Goal: Information Seeking & Learning: Learn about a topic

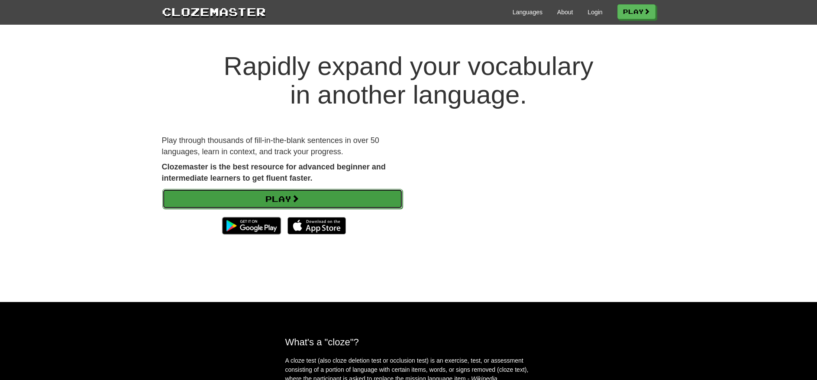
click at [330, 202] on link "Play" at bounding box center [282, 199] width 240 height 20
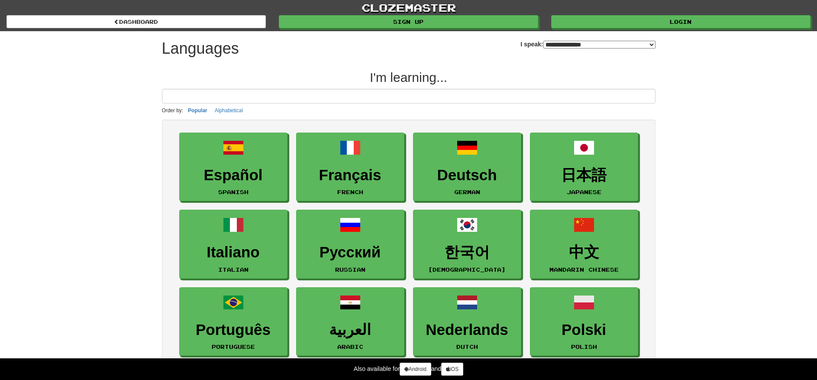
select select "*******"
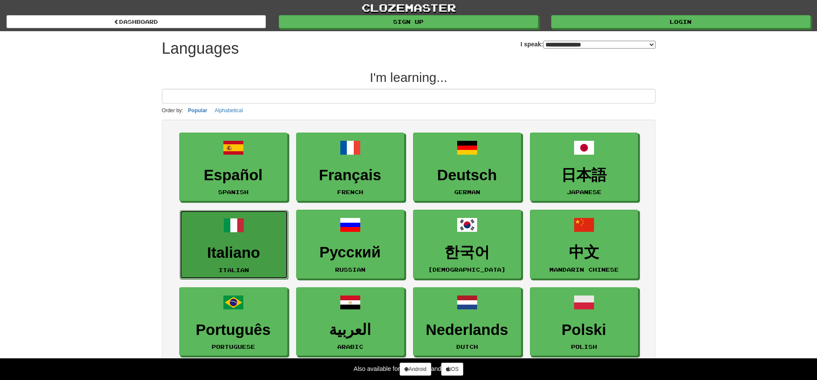
click at [268, 230] on link "Italiano Italian" at bounding box center [234, 244] width 108 height 69
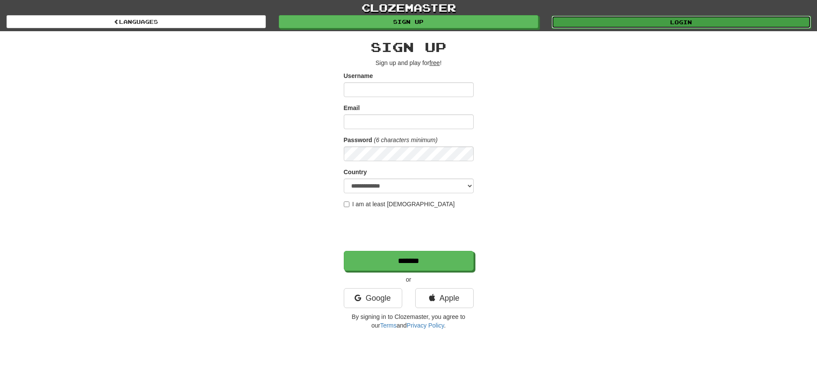
click at [621, 23] on link "Login" at bounding box center [681, 22] width 259 height 13
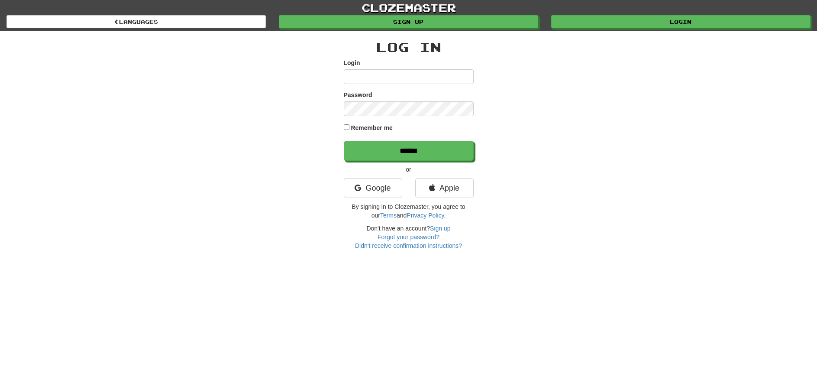
click at [409, 77] on input "Login" at bounding box center [409, 76] width 130 height 15
click at [376, 189] on link "Google" at bounding box center [373, 188] width 58 height 20
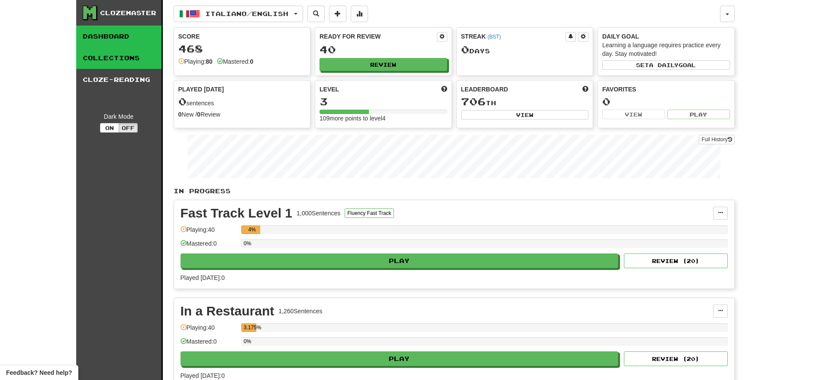
click at [120, 61] on link "Collections" at bounding box center [118, 58] width 85 height 22
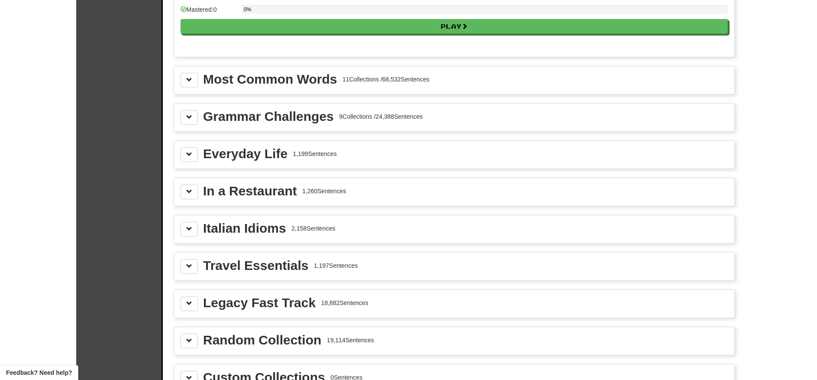
scroll to position [895, 0]
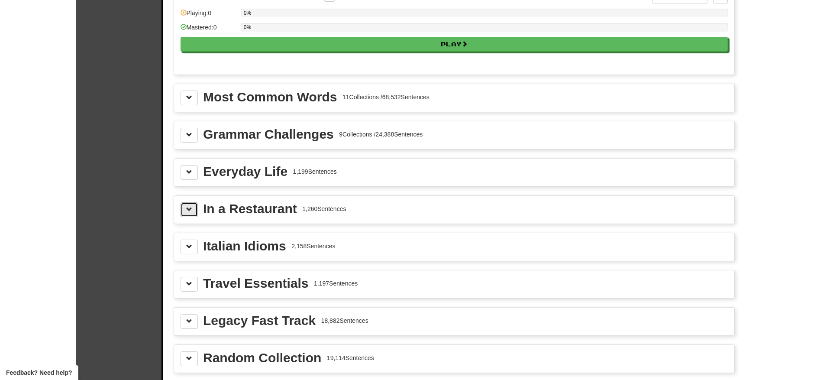
click at [192, 212] on span at bounding box center [189, 209] width 6 height 6
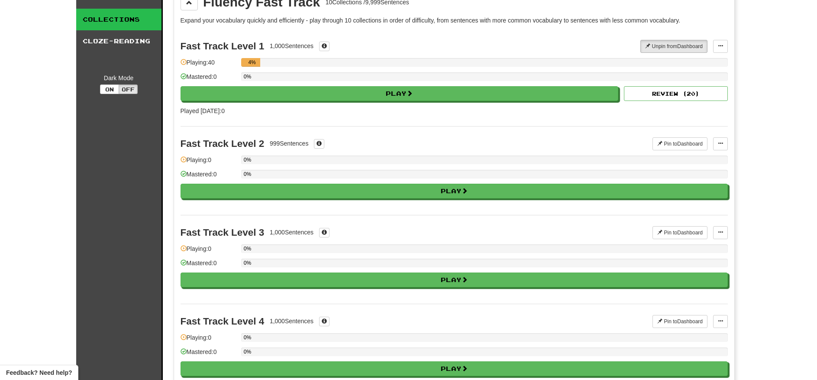
scroll to position [0, 0]
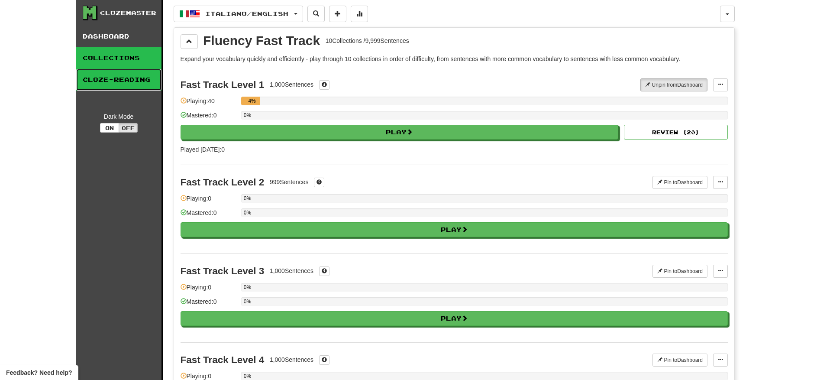
click at [126, 81] on link "Cloze-Reading" at bounding box center [118, 80] width 85 height 22
